Goal: Task Accomplishment & Management: Manage account settings

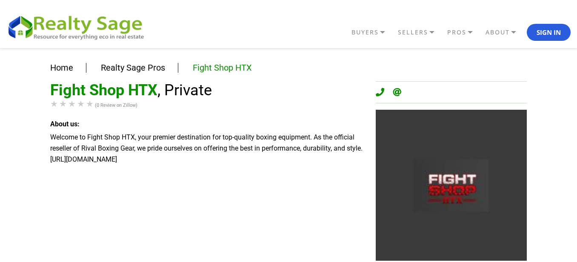
click at [114, 164] on div "Welcome to Fight Shop HTX, your premier destination for top-quality boxing equi…" at bounding box center [206, 148] width 313 height 33
click at [533, 34] on button "Sign In" at bounding box center [549, 32] width 44 height 17
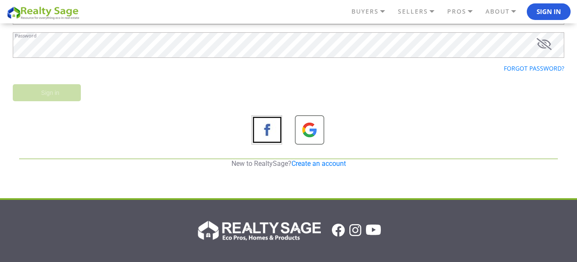
scroll to position [153, 0]
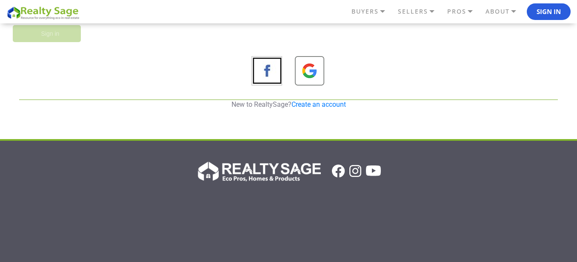
click at [315, 109] on p "New to RealtySage? Create an account" at bounding box center [288, 104] width 539 height 9
click at [315, 103] on link "Create an account" at bounding box center [319, 104] width 54 height 8
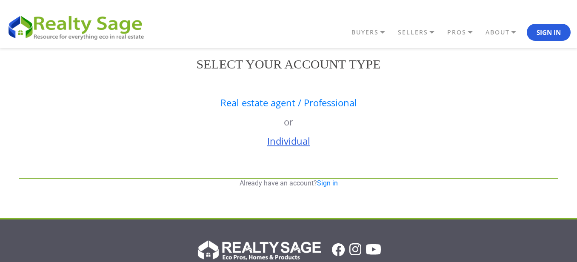
click at [298, 142] on link "Individual" at bounding box center [288, 141] width 43 height 13
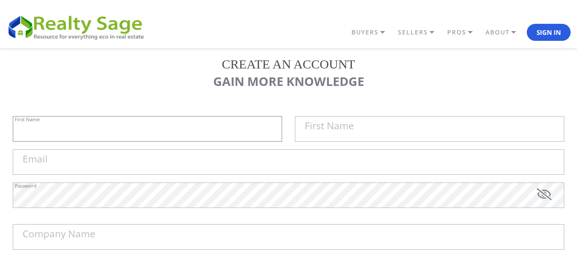
click at [125, 134] on input "First Name" at bounding box center [147, 129] width 269 height 26
type input "MJI"
type input "Design"
type input "[EMAIL_ADDRESS][DOMAIN_NAME]"
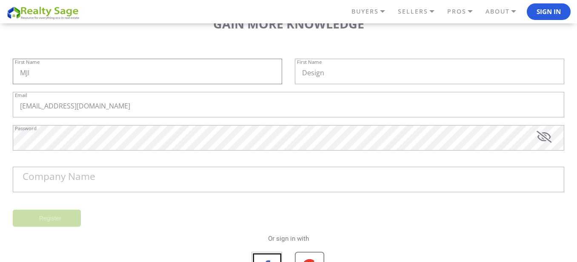
scroll to position [51, 0]
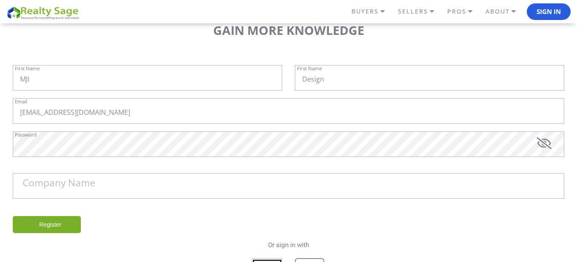
click at [91, 188] on label "Company Name" at bounding box center [59, 183] width 73 height 10
click at [0, 0] on input "Company Name" at bounding box center [0, 0] width 0 height 0
click at [100, 186] on input "Company Name" at bounding box center [289, 186] width 552 height 26
paste input "MJI Design"
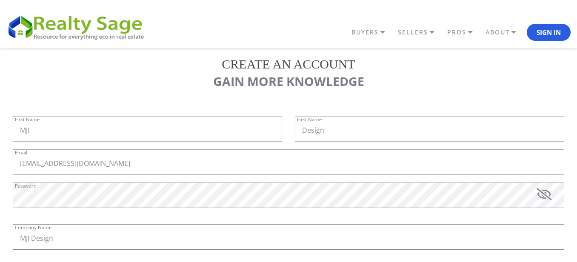
scroll to position [204, 0]
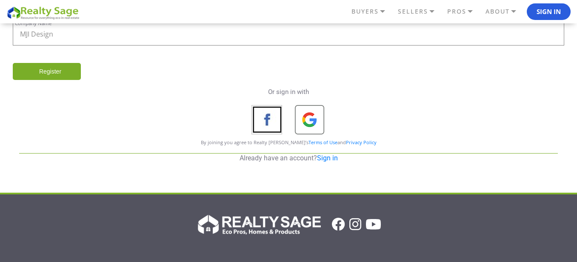
type input "MJI Design"
click at [48, 78] on input "Register" at bounding box center [47, 71] width 68 height 17
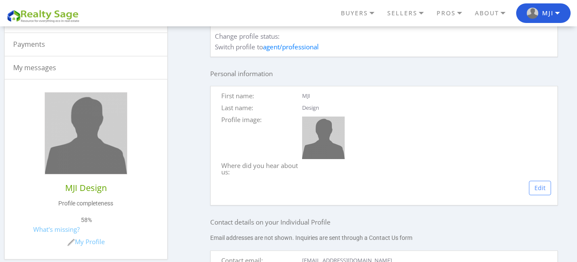
scroll to position [255, 0]
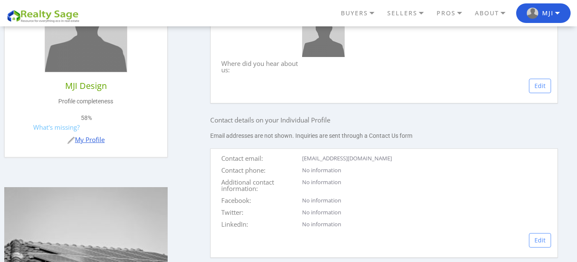
click at [86, 136] on link "My Profile" at bounding box center [85, 139] width 37 height 9
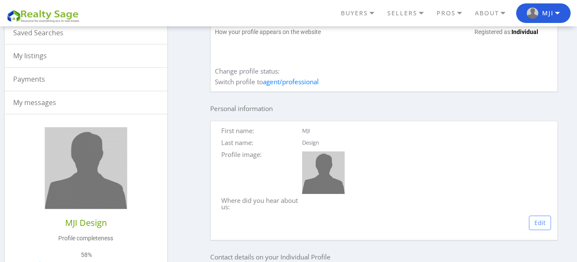
scroll to position [51, 0]
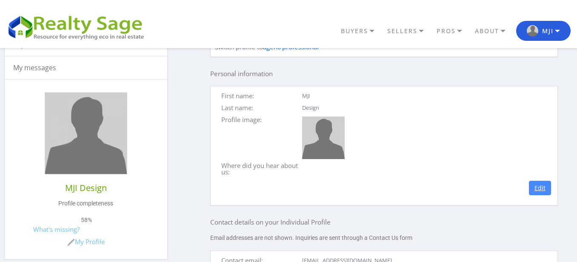
click at [540, 190] on link "Edit" at bounding box center [540, 188] width 22 height 14
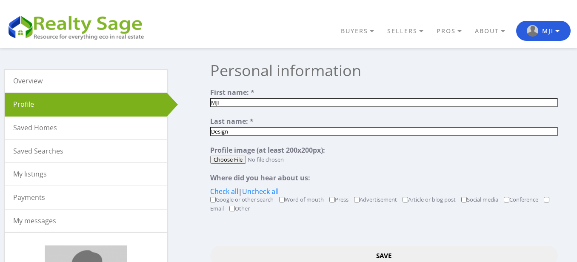
click at [232, 163] on input "file" at bounding box center [383, 160] width 347 height 8
type input "C:\fakepath\mj200.jpg"
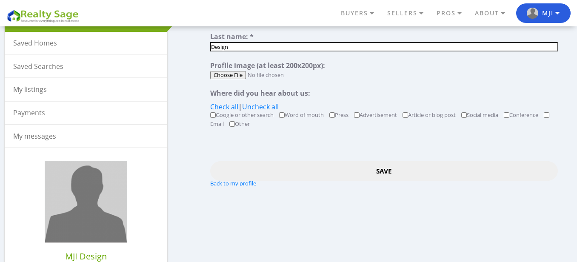
scroll to position [102, 0]
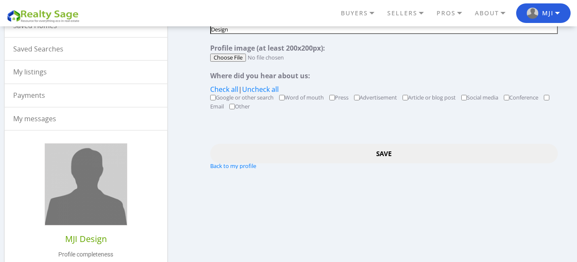
click at [373, 156] on input "Save" at bounding box center [383, 153] width 347 height 19
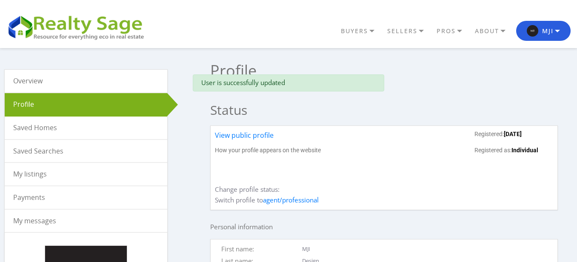
click at [99, 78] on link "Overview" at bounding box center [86, 81] width 163 height 23
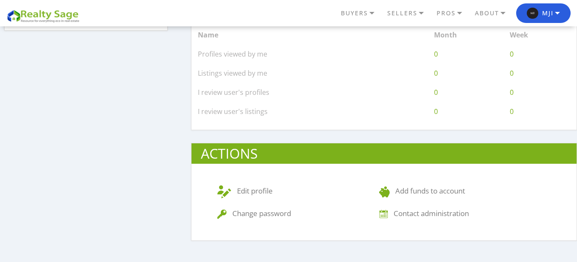
scroll to position [409, 0]
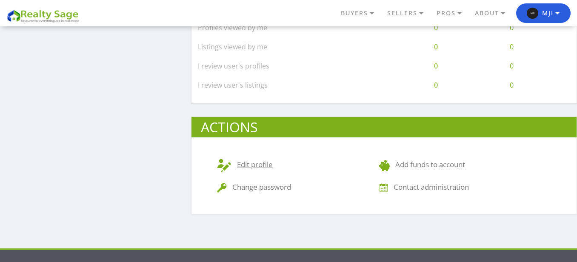
click at [247, 167] on link "Edit profile" at bounding box center [245, 165] width 56 height 10
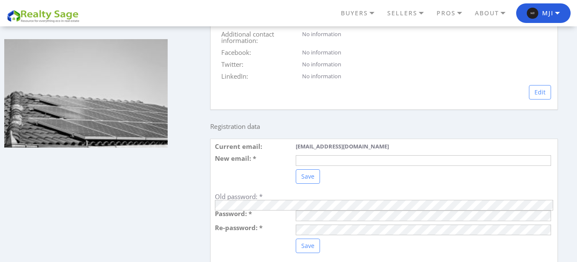
scroll to position [306, 0]
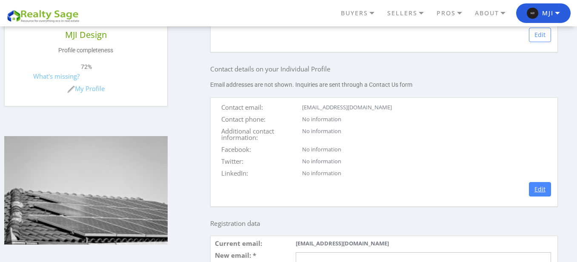
click at [538, 188] on link "Edit" at bounding box center [540, 189] width 22 height 14
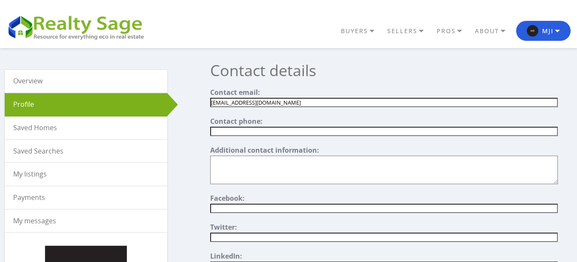
paste textarea"] "At MJI Design, we specialise in hydraulic engineering with a focus on clarity, …"
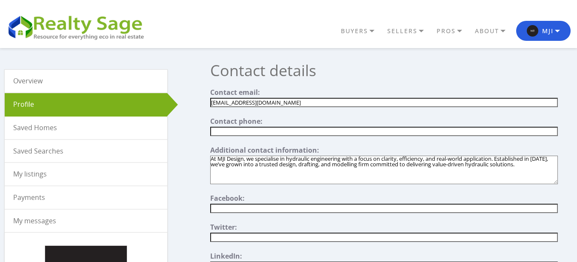
type textarea"] "At MJI Design, we specialise in hydraulic engineering with a focus on clarity, …"
click at [235, 135] on input "text" at bounding box center [383, 131] width 347 height 9
paste input "430144830"
type input "430144830"
click at [531, 162] on textarea"] "At MJI Design, we specialise in hydraulic engineering with a focus on clarity, …" at bounding box center [383, 170] width 347 height 29
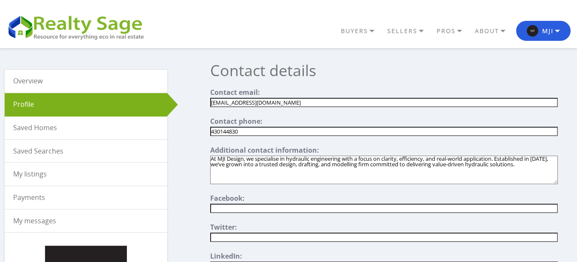
click at [527, 170] on textarea"] "At MJI Design, we specialise in hydraulic engineering with a focus on clarity, …" at bounding box center [383, 170] width 347 height 29
paste textarea"] "https://mjidesign.com.au/"
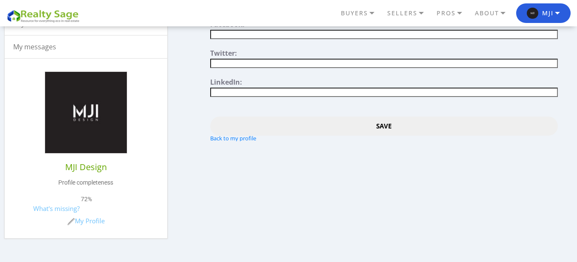
scroll to position [204, 0]
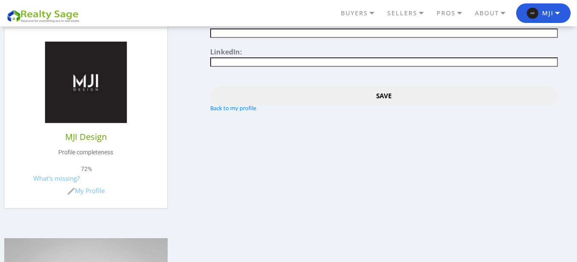
type textarea"] "At MJI Design, we specialise in hydraulic engineering with a focus on clarity, …"
click at [384, 89] on input "Save" at bounding box center [383, 95] width 347 height 19
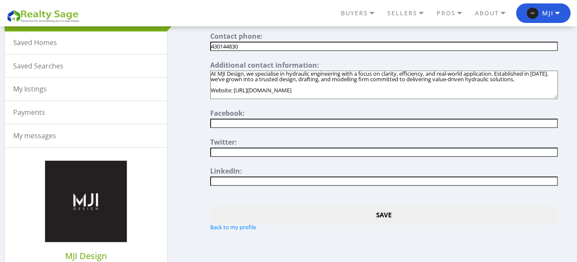
scroll to position [0, 0]
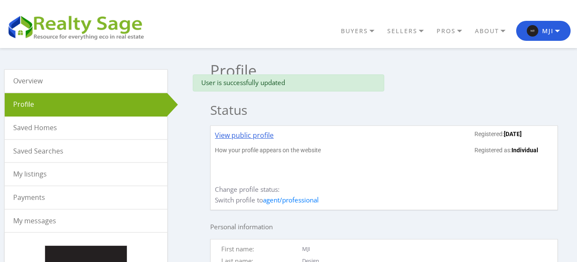
click at [262, 135] on link "View public profile" at bounding box center [244, 138] width 59 height 17
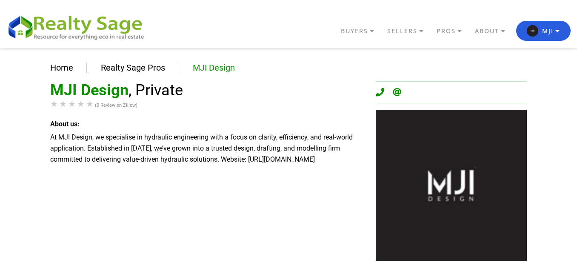
click at [25, 77] on div "Home Realty Sage Pros MJI Design MJI Design , Private (0 Review on Zillow) Abou…" at bounding box center [288, 251] width 577 height 407
